Goal: Transaction & Acquisition: Purchase product/service

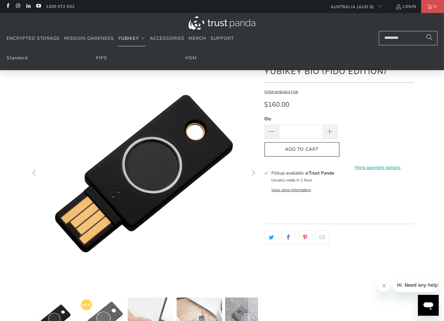
click at [139, 36] on summary "YubiKey" at bounding box center [131, 38] width 27 height 15
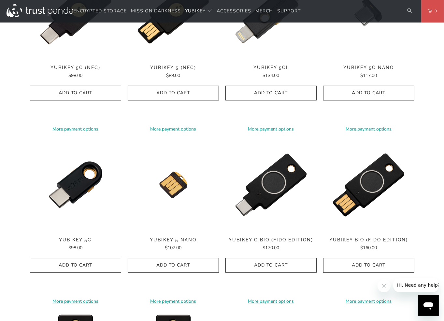
scroll to position [391, 0]
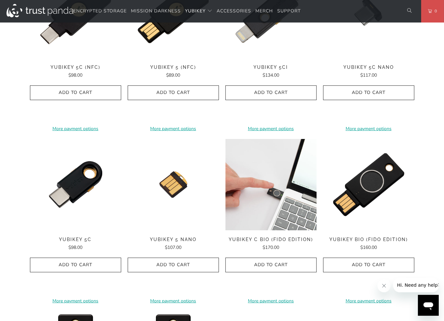
click at [276, 194] on img at bounding box center [271, 184] width 91 height 91
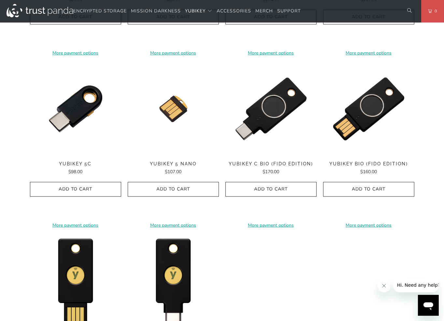
scroll to position [456, 0]
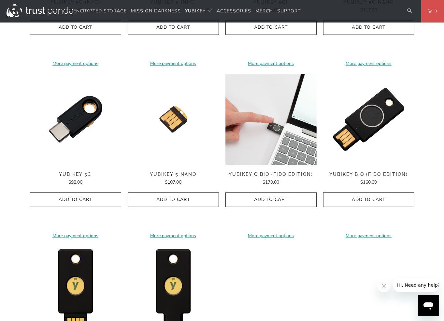
click at [263, 124] on img at bounding box center [271, 119] width 91 height 91
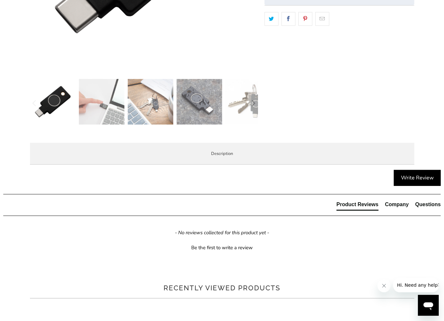
scroll to position [228, 0]
